Goal: Transaction & Acquisition: Purchase product/service

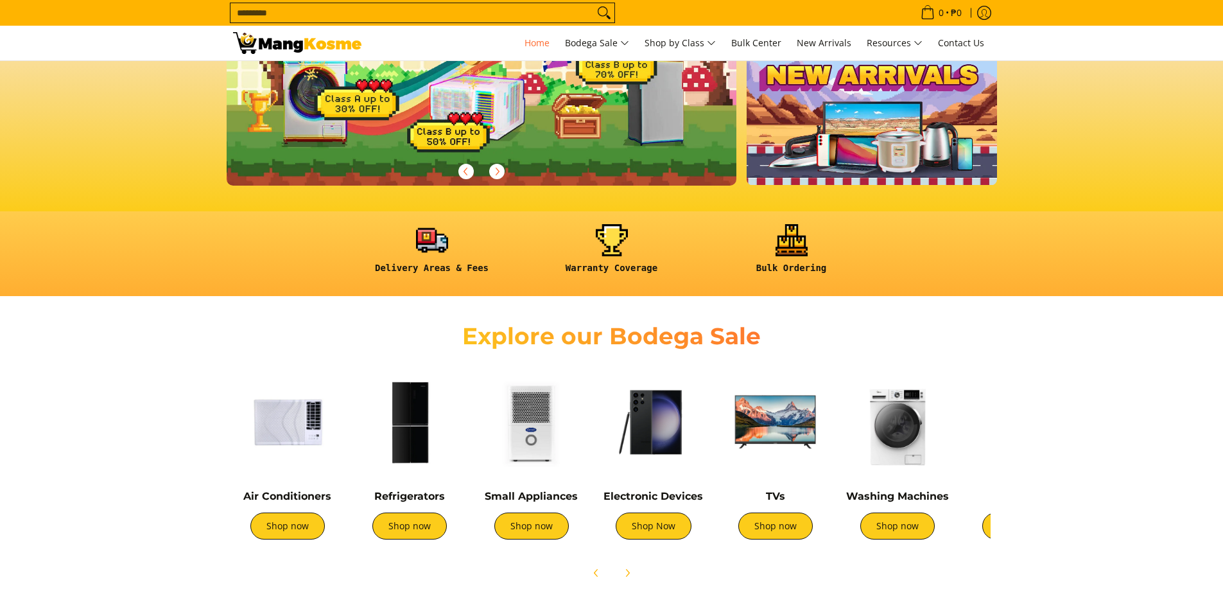
scroll to position [193, 0]
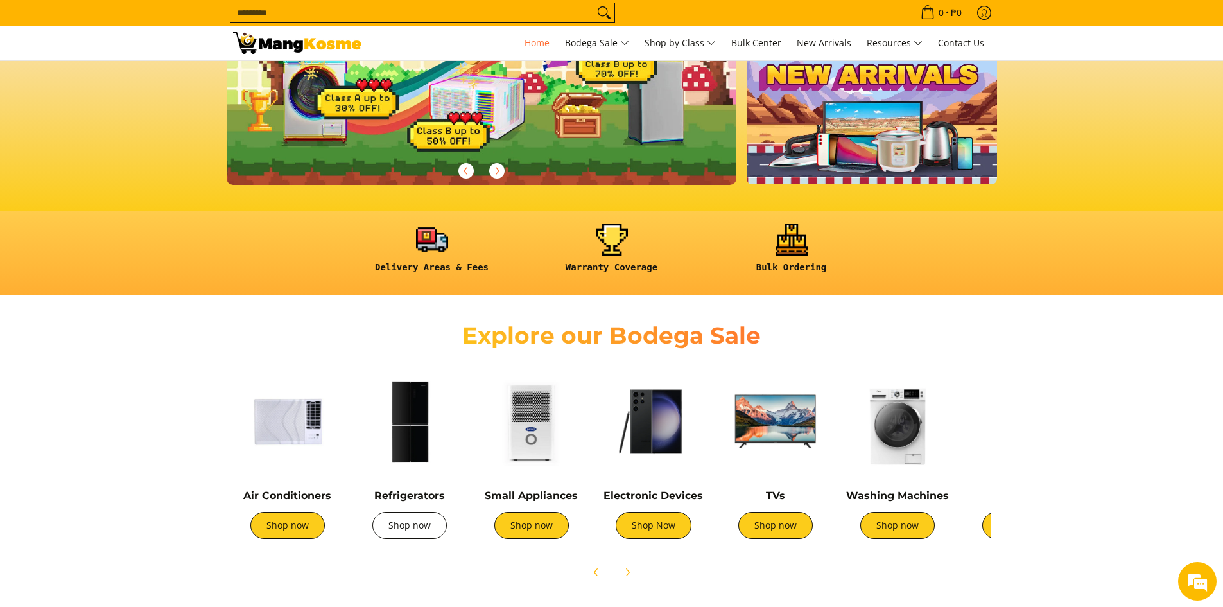
click at [405, 533] on link "Shop now" at bounding box center [409, 525] width 74 height 27
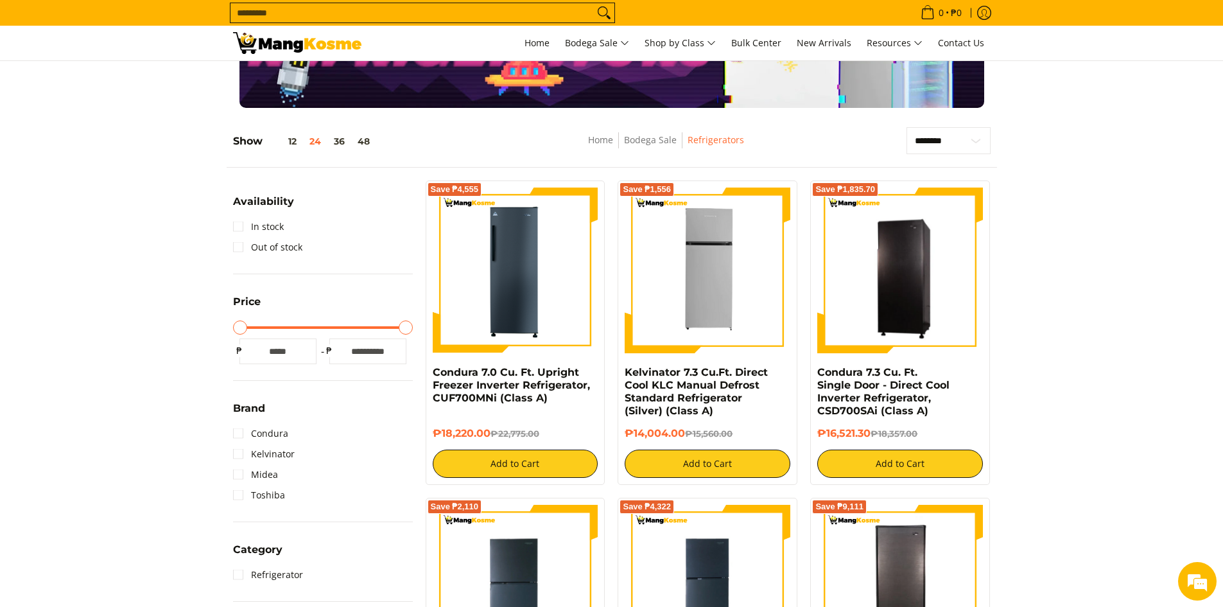
scroll to position [193, 0]
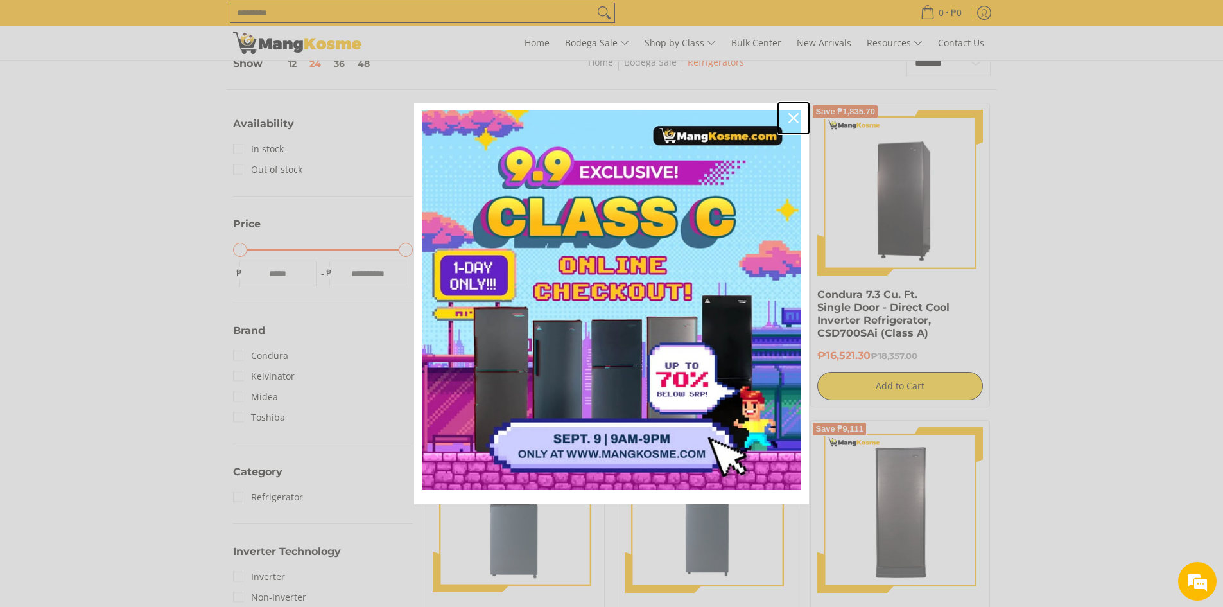
click at [792, 117] on icon "close icon" at bounding box center [793, 118] width 10 height 10
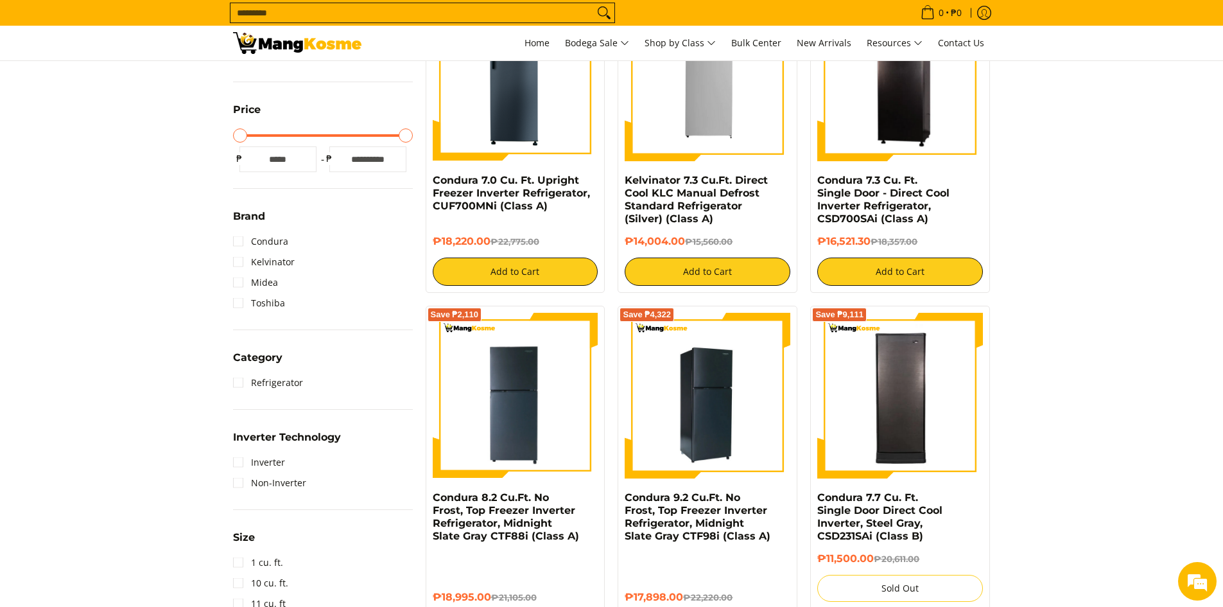
scroll to position [385, 0]
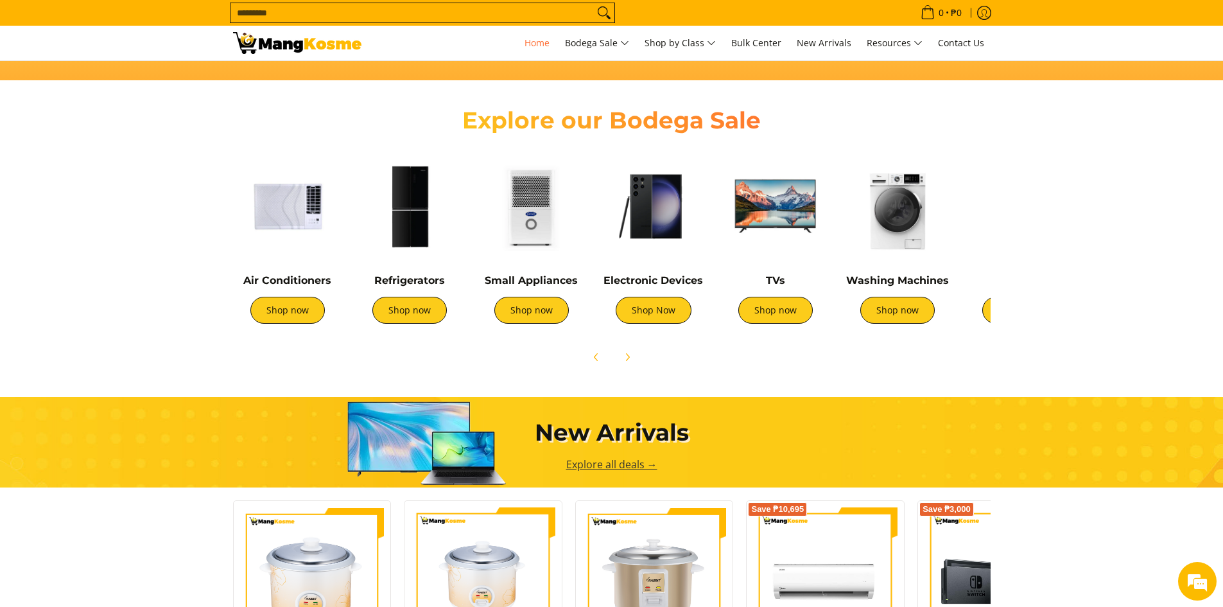
scroll to position [385, 0]
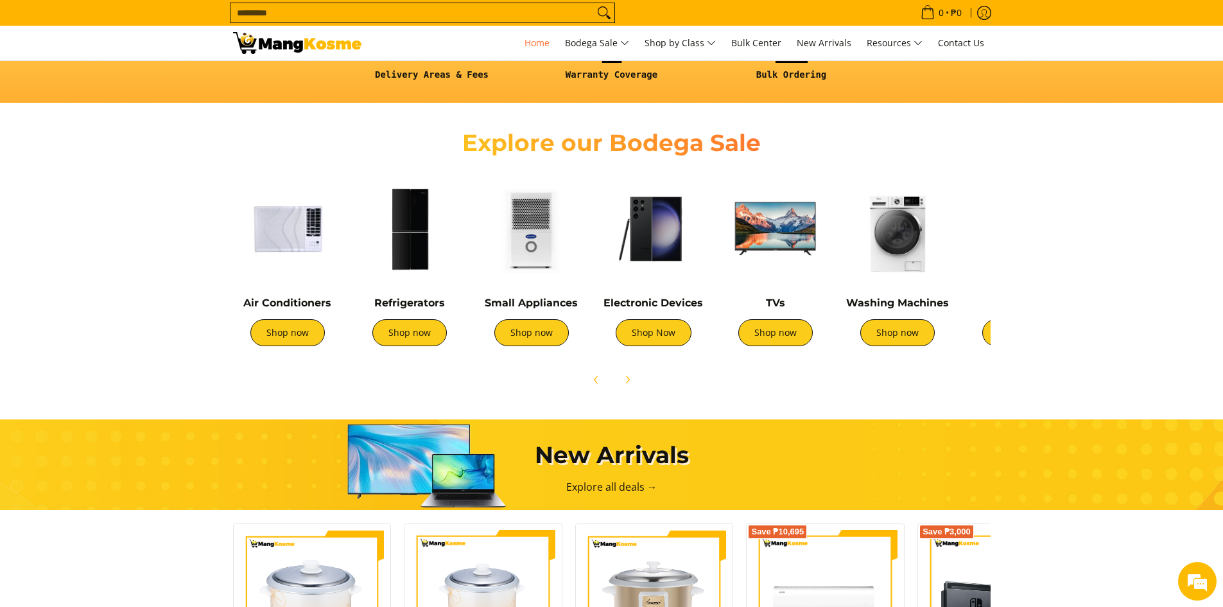
click at [657, 243] on img at bounding box center [653, 228] width 109 height 109
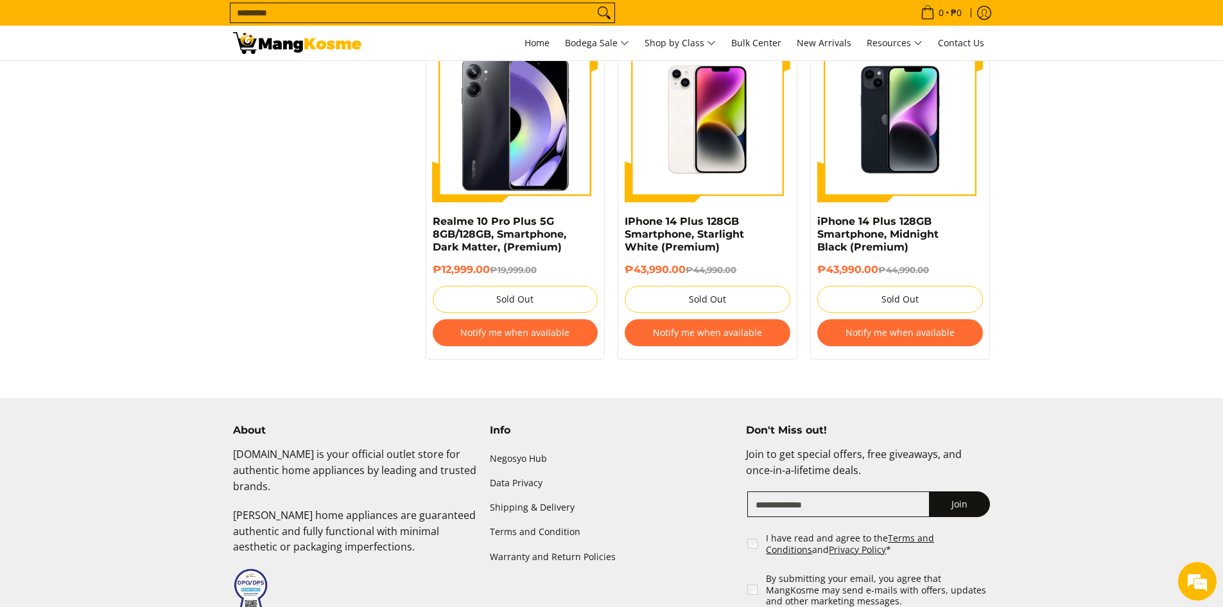
scroll to position [2440, 0]
